Goal: Task Accomplishment & Management: Use online tool/utility

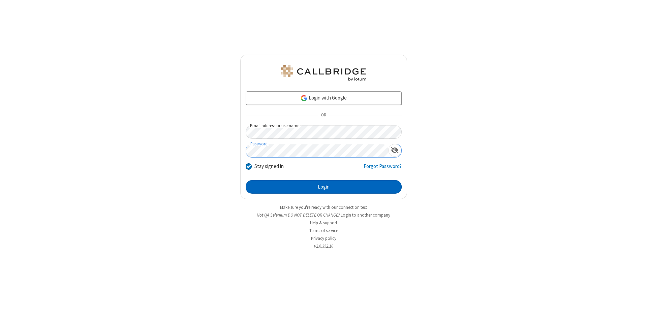
click at [323, 187] on button "Login" at bounding box center [324, 186] width 156 height 13
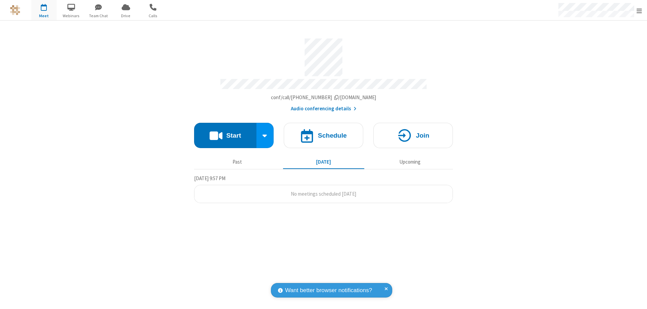
click at [225, 132] on button "Start" at bounding box center [225, 135] width 62 height 25
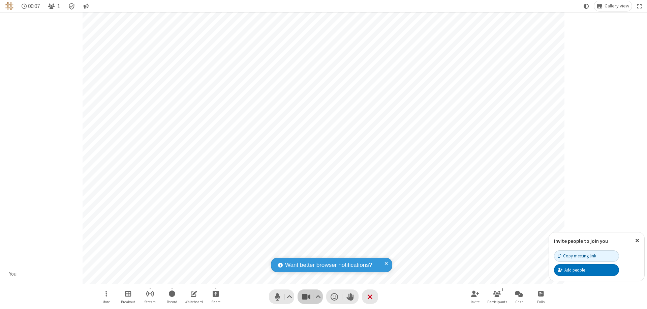
click at [306, 296] on span "Stop video (⌘+Shift+V)" at bounding box center [306, 296] width 10 height 10
click at [306, 296] on span "Start video (⌘+Shift+V)" at bounding box center [306, 296] width 10 height 10
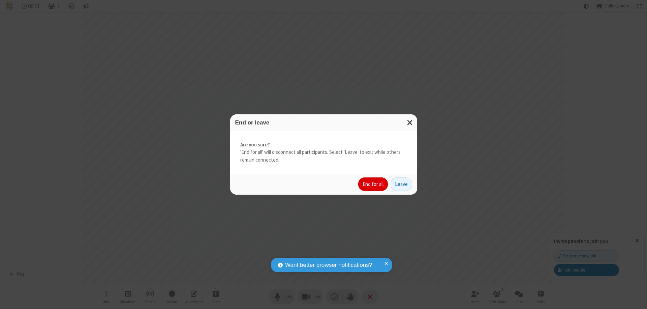
click at [373, 184] on button "End for all" at bounding box center [373, 183] width 30 height 13
